Goal: Navigation & Orientation: Find specific page/section

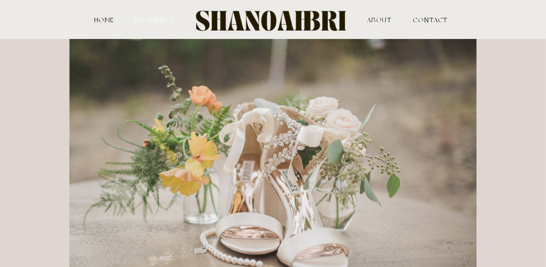
click at [150, 21] on nav "experience" at bounding box center [155, 19] width 42 height 6
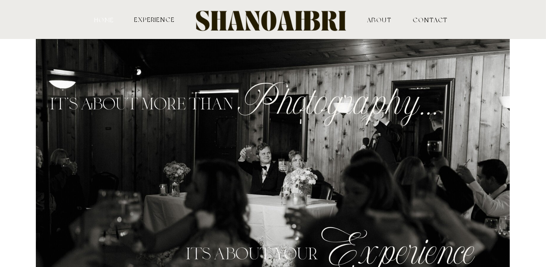
click at [105, 19] on nav "HOME" at bounding box center [104, 19] width 22 height 6
